Goal: Transaction & Acquisition: Book appointment/travel/reservation

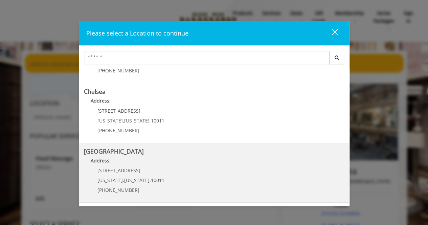
scroll to position [34, 0]
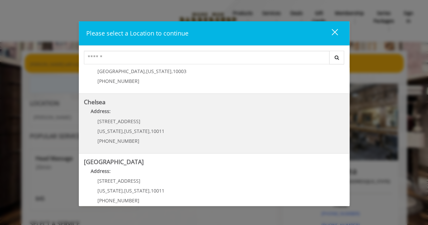
click at [136, 117] on p "Address:" at bounding box center [214, 113] width 260 height 11
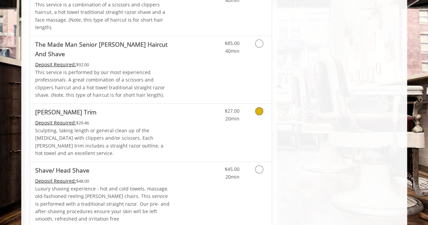
scroll to position [779, 0]
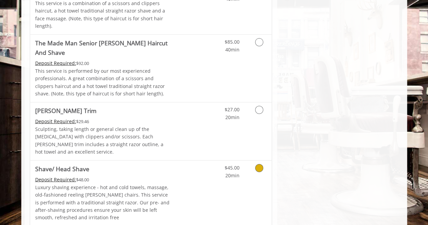
click at [260, 164] on icon "Grooming services" at bounding box center [259, 168] width 8 height 8
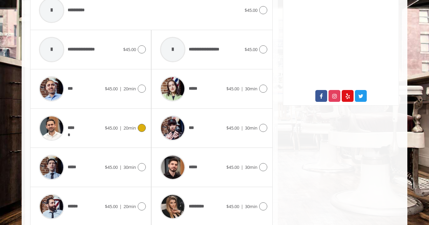
scroll to position [346, 0]
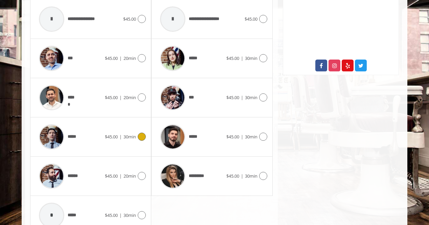
click at [68, 133] on span "*****" at bounding box center [74, 136] width 12 height 7
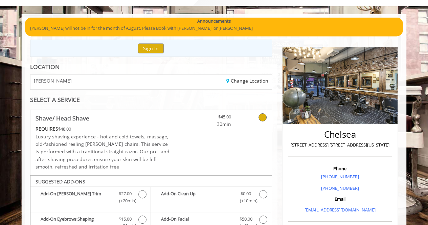
scroll to position [0, 0]
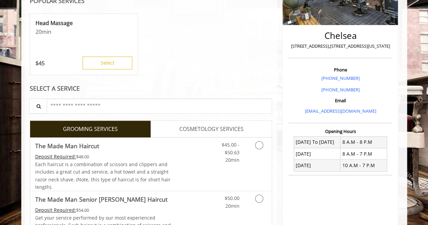
scroll to position [203, 0]
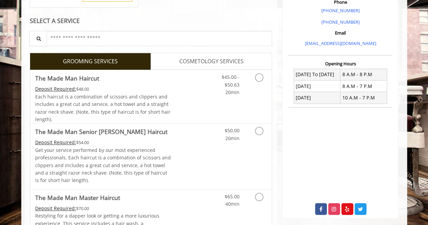
click at [189, 62] on span "COSMETOLOGY SERVICES" at bounding box center [211, 61] width 64 height 9
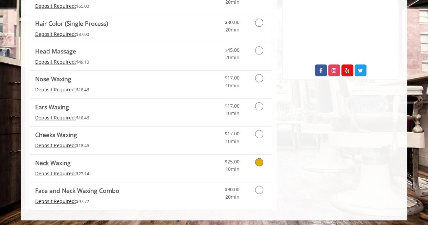
scroll to position [206, 0]
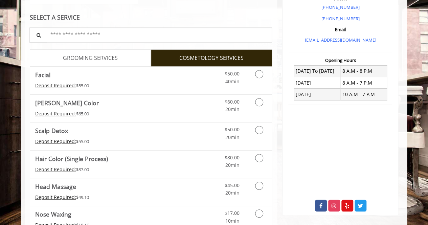
click at [112, 56] on span "GROOMING SERVICES" at bounding box center [90, 58] width 55 height 9
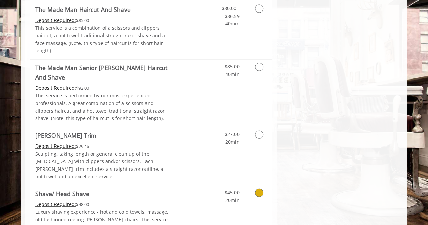
scroll to position [765, 0]
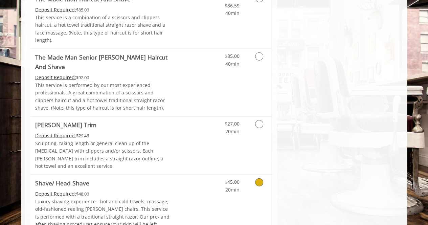
click at [215, 175] on link "$45.00 20min" at bounding box center [225, 184] width 28 height 19
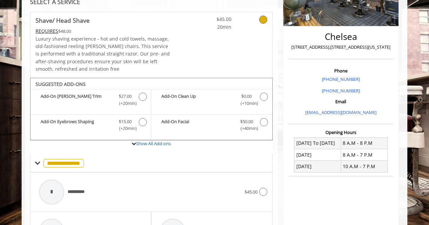
scroll to position [110, 0]
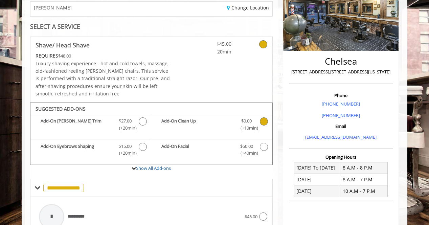
click at [267, 122] on icon "Shave/ Head Shave Add-onS" at bounding box center [264, 121] width 8 height 8
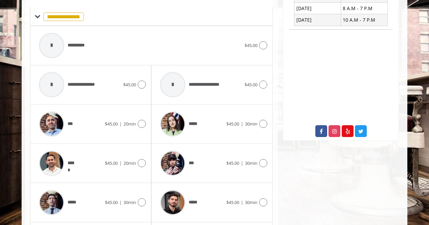
scroll to position [310, 0]
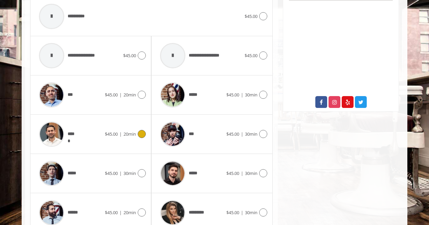
click at [134, 139] on div "***** $45.00 | 20min" at bounding box center [91, 134] width 110 height 32
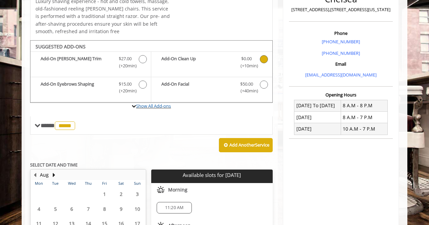
scroll to position [110, 0]
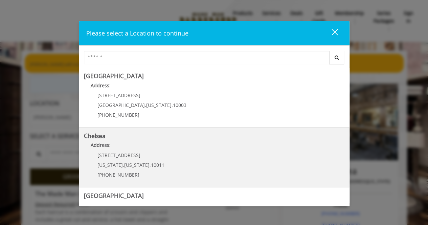
click at [140, 146] on p "Address:" at bounding box center [214, 146] width 260 height 11
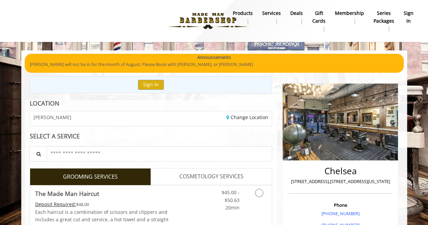
scroll to position [41, 0]
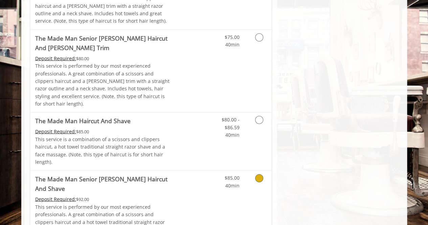
scroll to position [710, 0]
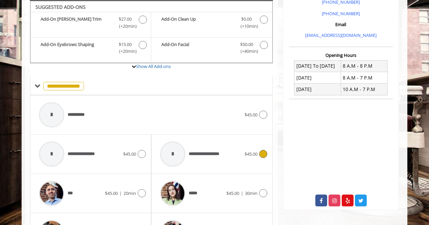
scroll to position [211, 0]
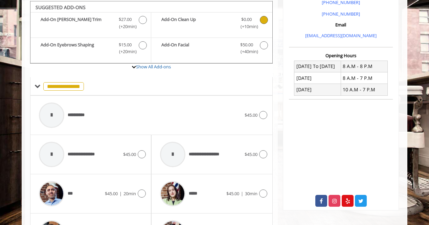
click at [208, 30] on label "Add-On Clean Up Discounted Price $0.00 (+10min )" at bounding box center [212, 24] width 114 height 16
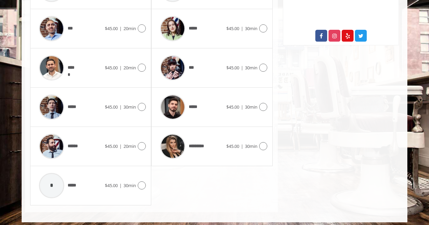
scroll to position [378, 0]
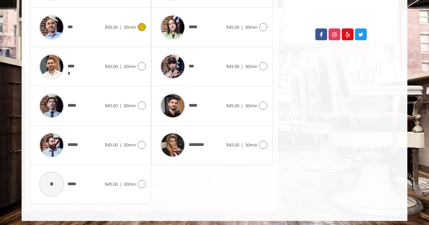
click at [132, 29] on div "*** $45.00 | 20min" at bounding box center [91, 27] width 110 height 32
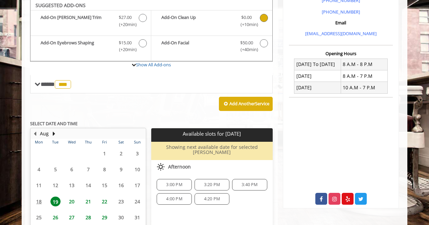
scroll to position [211, 0]
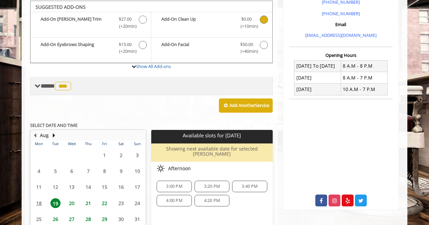
click at [53, 84] on span "**** *** ********" at bounding box center [57, 86] width 32 height 6
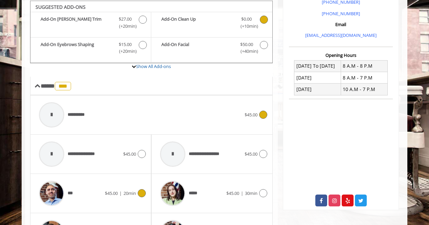
click at [58, 117] on div at bounding box center [51, 114] width 25 height 25
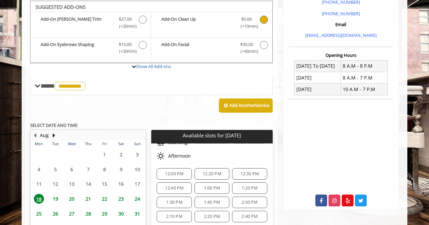
scroll to position [34, 0]
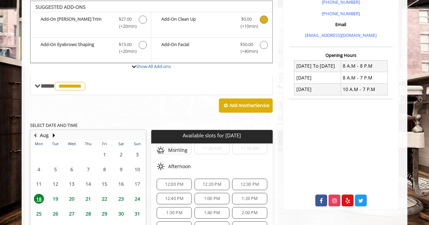
click at [205, 196] on span "1:00 PM" at bounding box center [212, 198] width 16 height 5
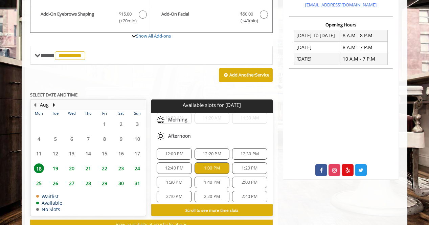
scroll to position [169, 0]
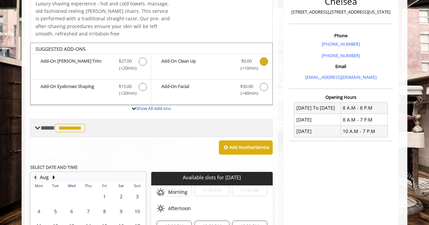
click at [51, 127] on span "**********" at bounding box center [64, 128] width 46 height 6
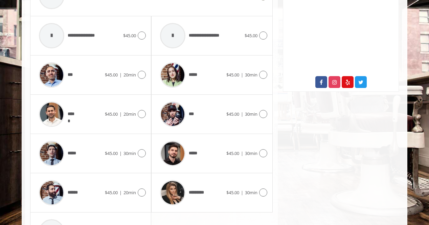
scroll to position [372, 0]
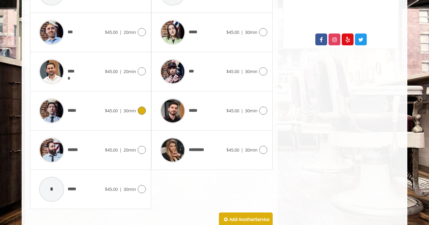
click at [144, 107] on icon at bounding box center [142, 111] width 8 height 8
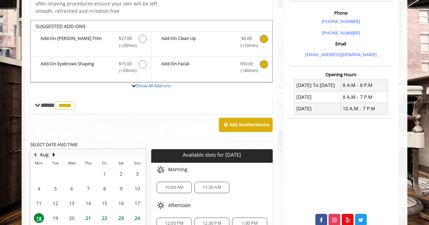
scroll to position [241, 0]
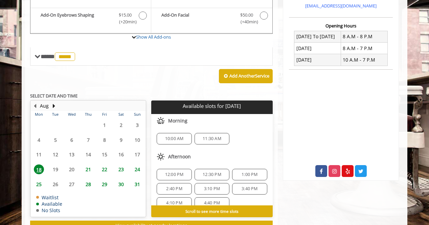
click at [178, 172] on span "12:00 PM" at bounding box center [174, 174] width 19 height 5
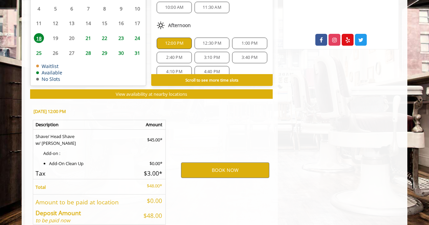
scroll to position [406, 0]
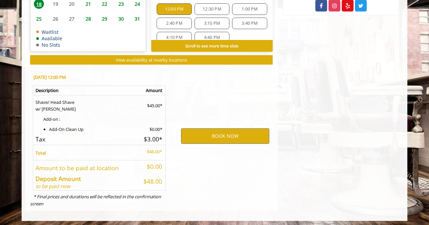
click at [248, 6] on span "1:00 PM" at bounding box center [250, 8] width 16 height 5
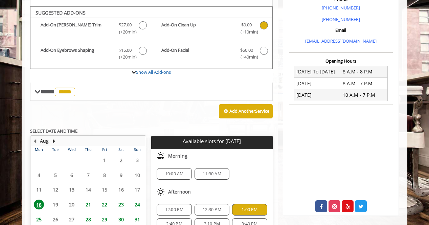
scroll to position [169, 0]
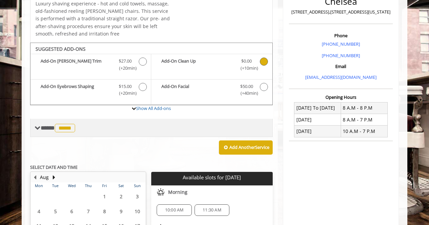
click at [59, 126] on span "*****" at bounding box center [65, 128] width 20 height 8
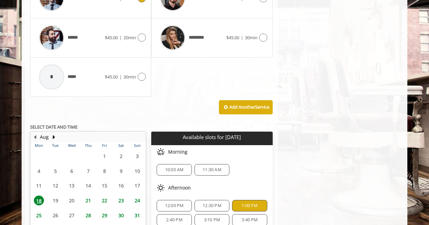
scroll to position [542, 0]
